Goal: Task Accomplishment & Management: Use online tool/utility

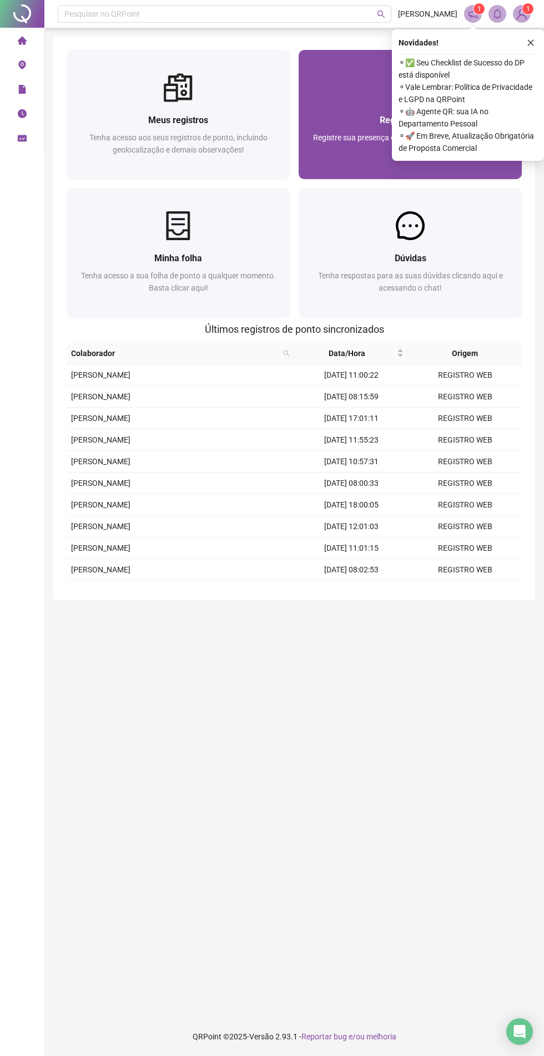
click at [337, 114] on div "Registrar ponto" at bounding box center [410, 120] width 196 height 14
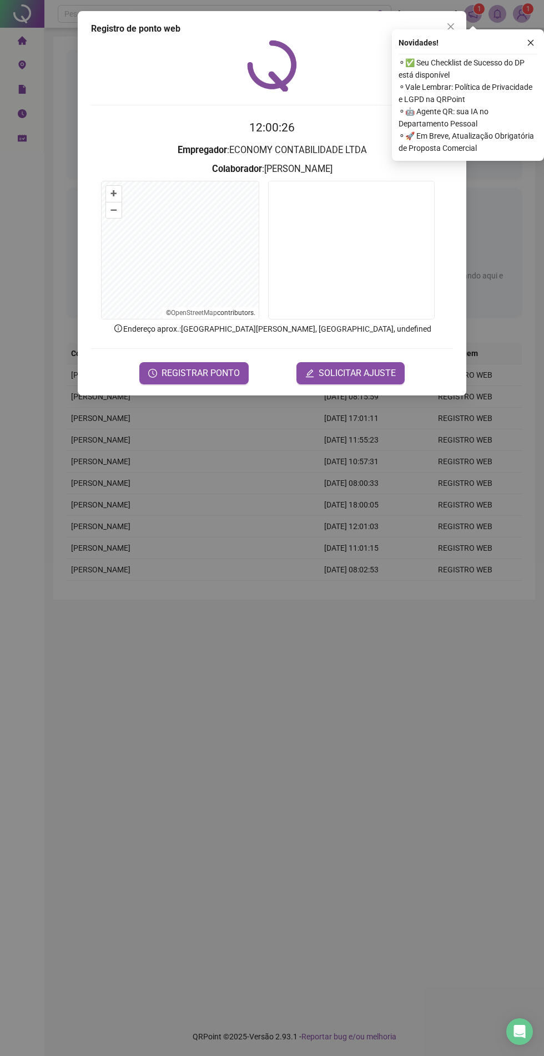
click at [227, 392] on div "Registro de ponto web 12:00:26 Empregador : ECONOMY CONTABILIDADE LTDA Colabora…" at bounding box center [272, 203] width 388 height 384
click at [225, 372] on span "REGISTRAR PONTO" at bounding box center [200, 373] width 78 height 13
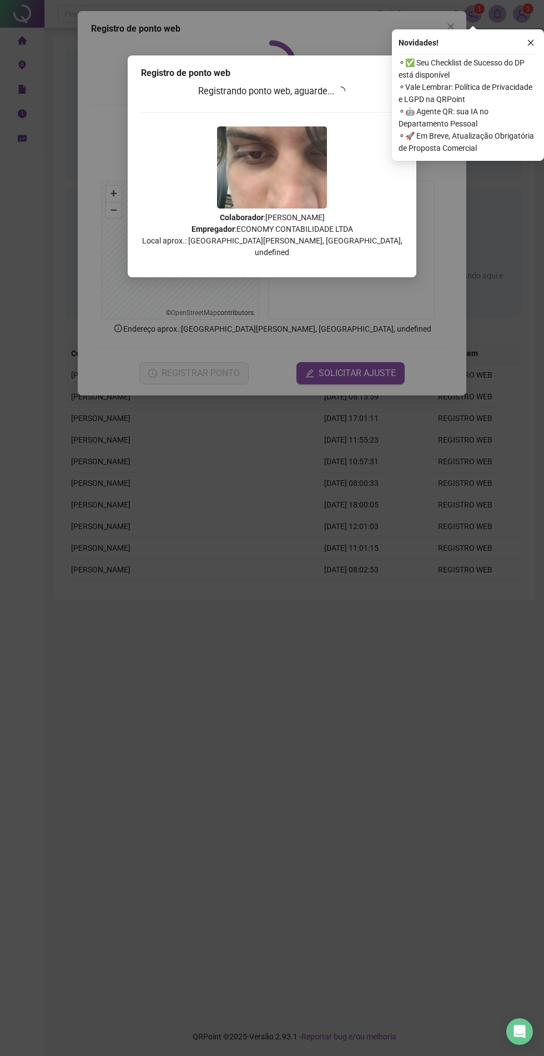
click at [526, 28] on div "Registro de ponto web Registrando ponto web, aguarde... Colaborador : RICHARD R…" at bounding box center [272, 528] width 544 height 1056
click at [516, 27] on div "Registro de ponto web Registrando ponto web, aguarde... Colaborador : RICHARD R…" at bounding box center [272, 528] width 544 height 1056
click at [506, 46] on div "Novidades !" at bounding box center [467, 42] width 139 height 13
click at [530, 43] on icon "close" at bounding box center [530, 43] width 6 height 6
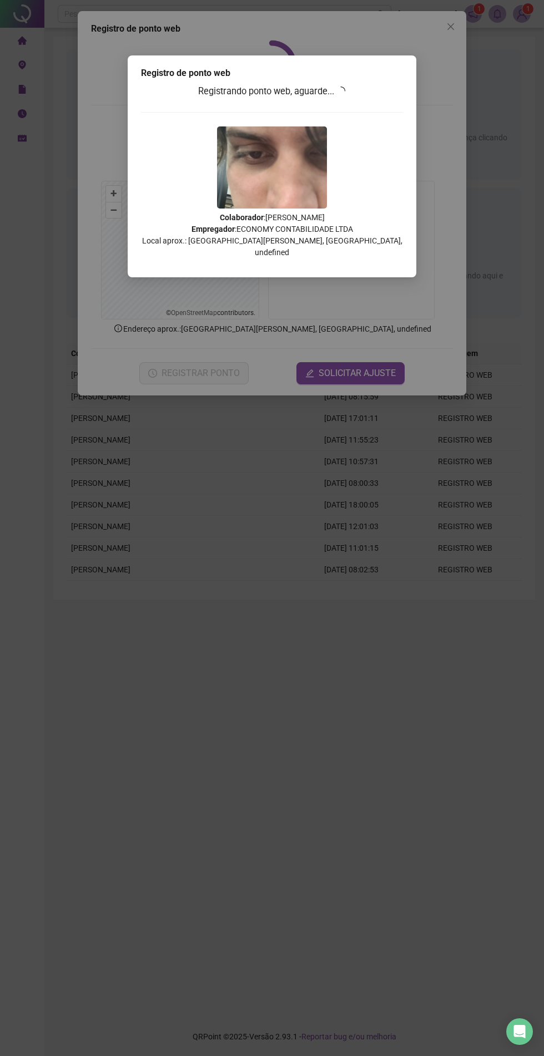
click at [522, 22] on div "Registro de ponto web Registrando ponto web, aguarde... Colaborador : RICHARD R…" at bounding box center [272, 528] width 544 height 1056
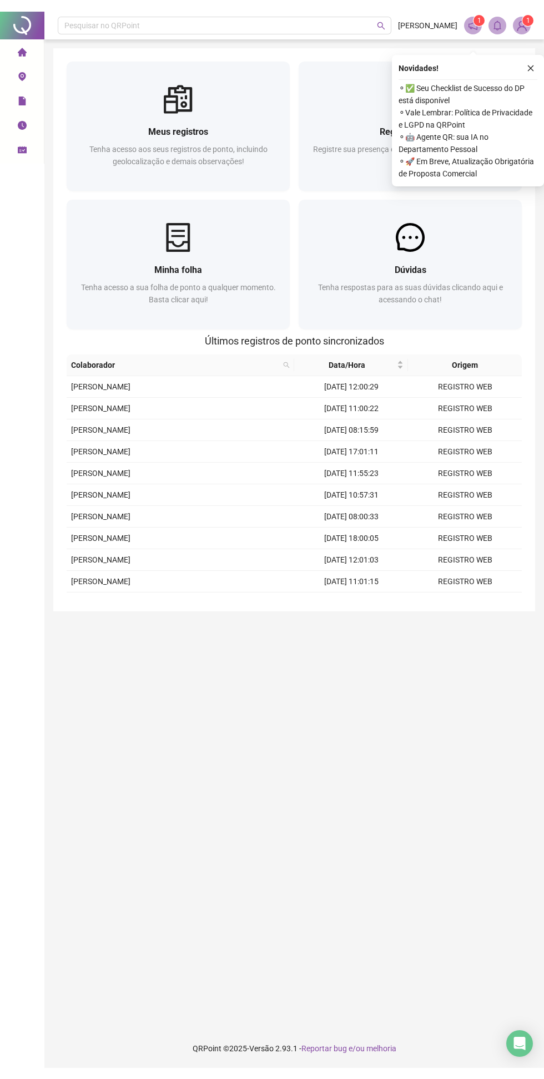
scroll to position [14, 0]
